Goal: Task Accomplishment & Management: Use online tool/utility

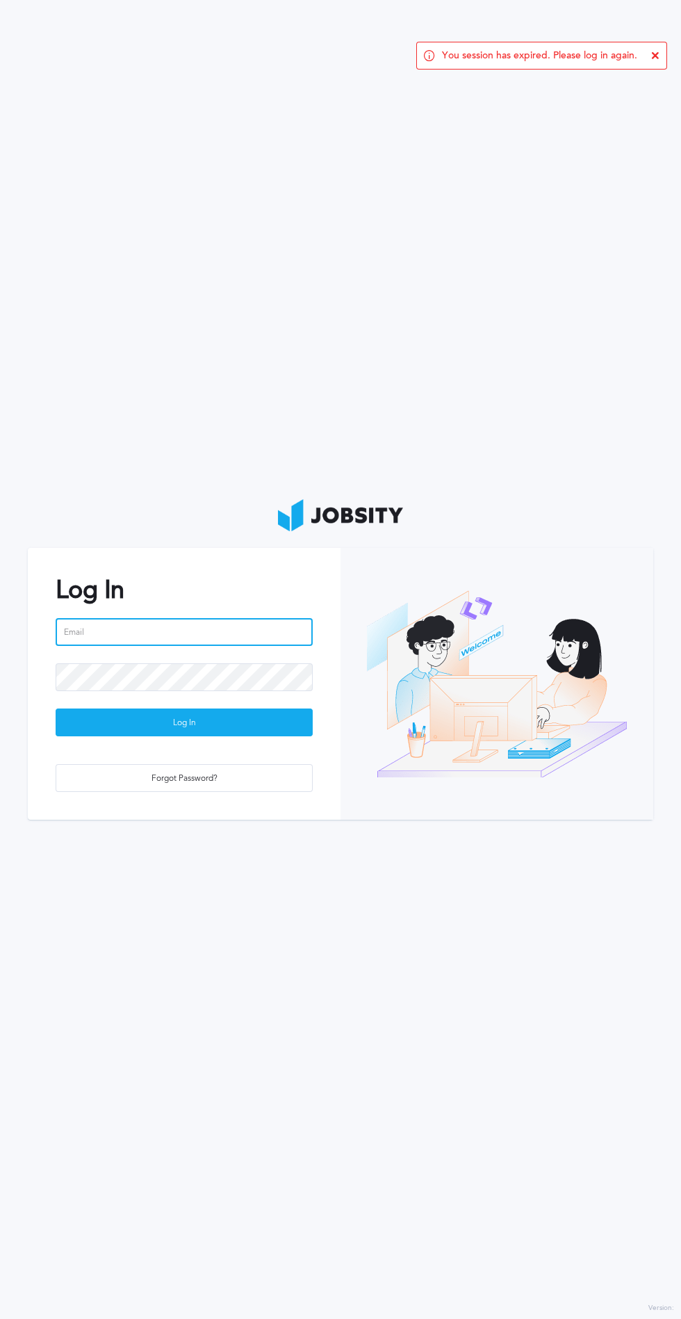
click at [73, 632] on input "email" at bounding box center [184, 632] width 257 height 28
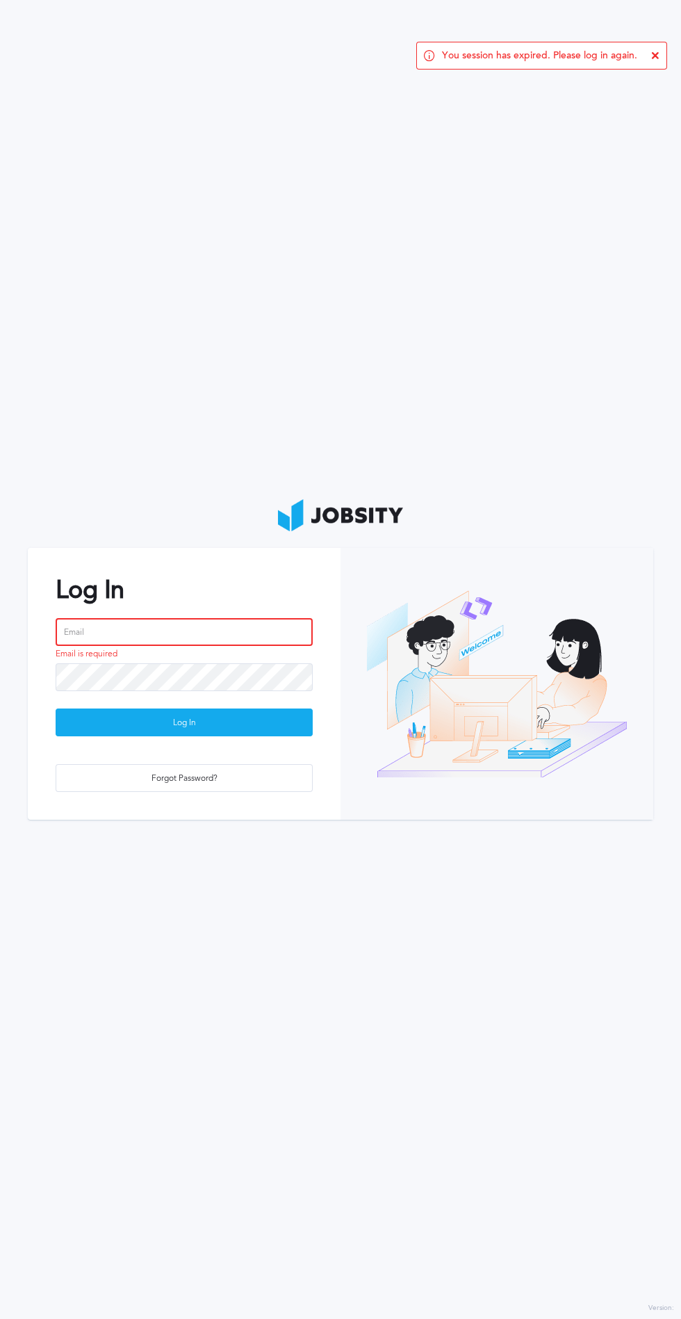
type input "[PERSON_NAME][EMAIL_ADDRESS][PERSON_NAME][DOMAIN_NAME]"
click at [56, 708] on button "Log In" at bounding box center [184, 722] width 257 height 28
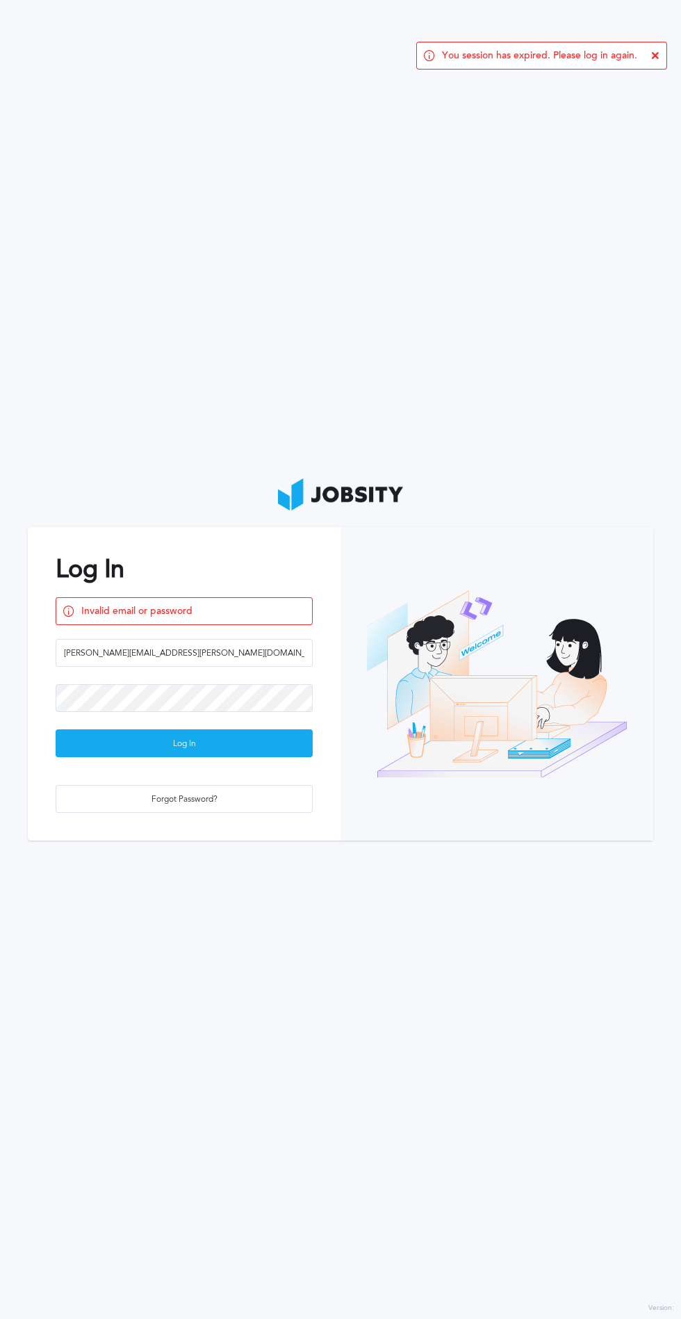
click at [86, 747] on div "Log In" at bounding box center [184, 744] width 256 height 28
click at [89, 751] on div "Log In" at bounding box center [184, 744] width 256 height 28
